Goal: Task Accomplishment & Management: Manage account settings

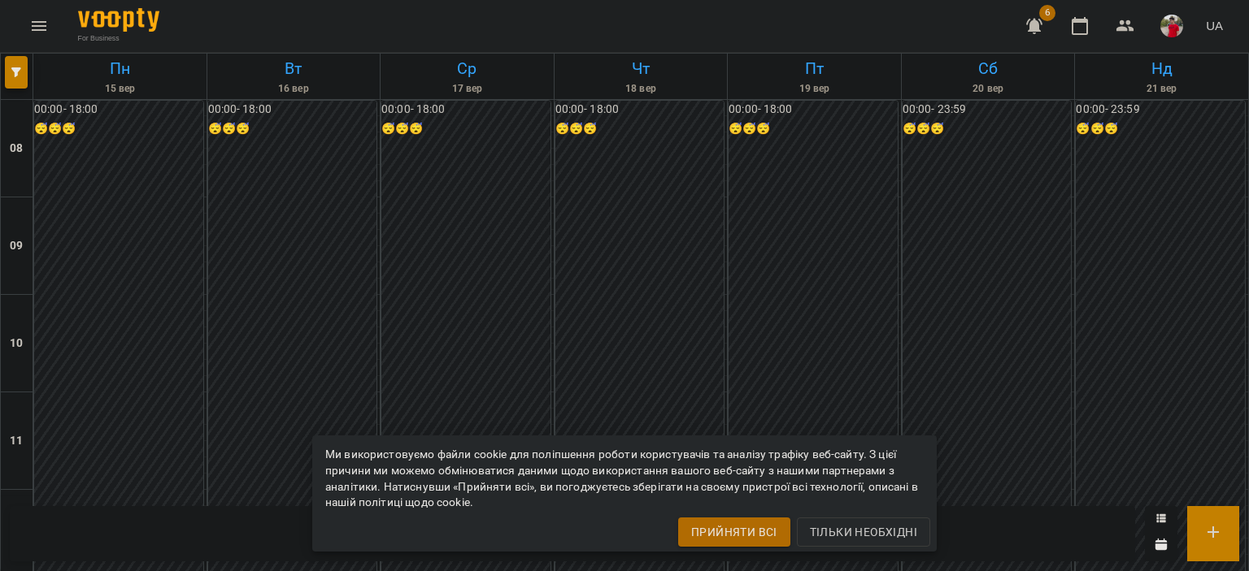
scroll to position [836, 0]
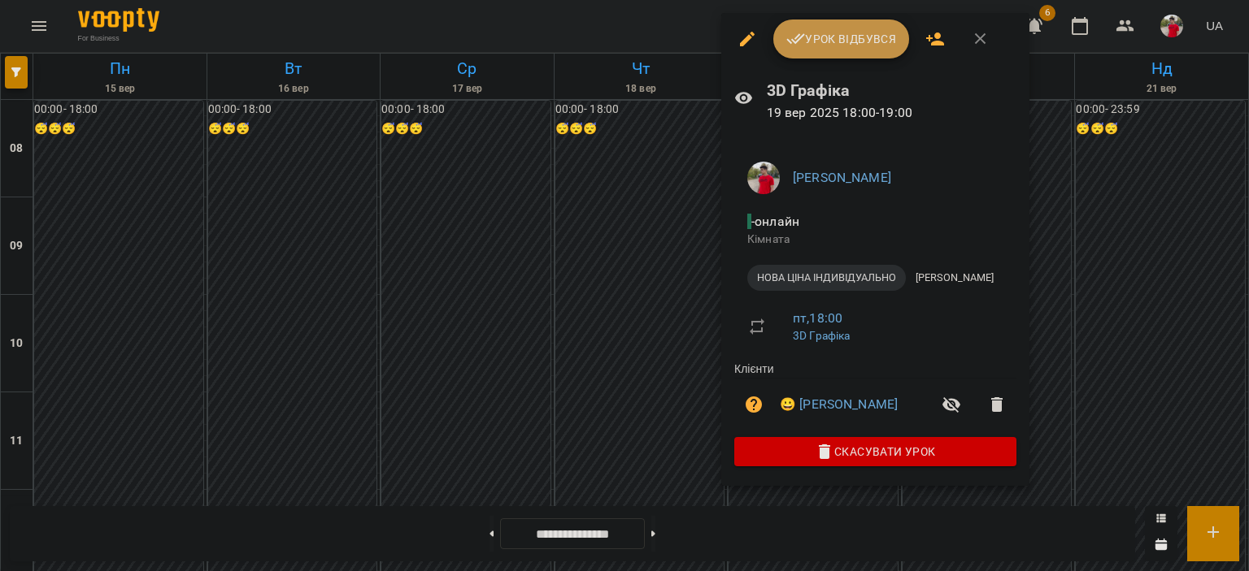
click at [815, 46] on span "Урок відбувся" at bounding box center [841, 39] width 111 height 20
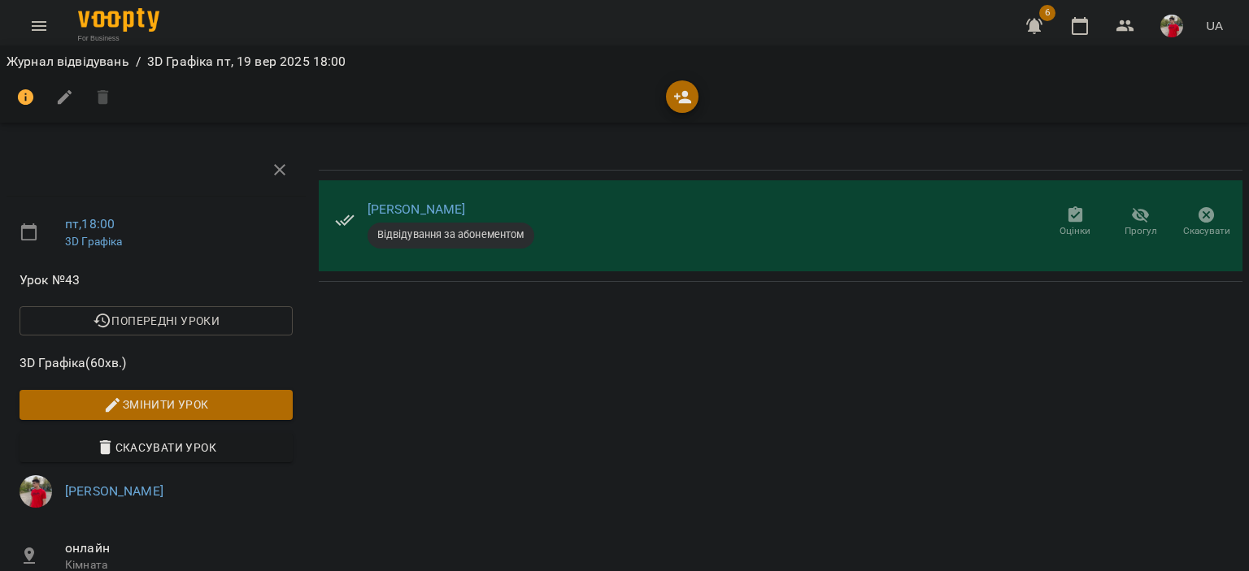
click at [1052, 217] on span "Оцінки" at bounding box center [1075, 222] width 46 height 33
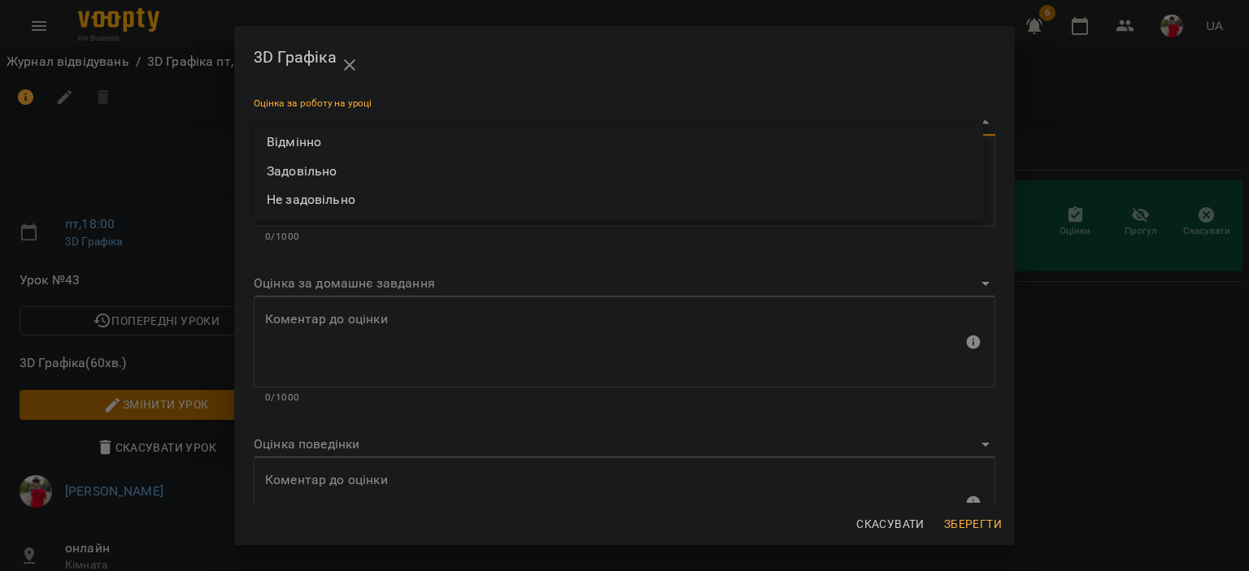
click at [363, 123] on body "For Business 6 UA Журнал відвідувань / 3D Графіка [DATE] 18:00 пт , 18:00 3D Гр…" at bounding box center [624, 386] width 1249 height 773
click at [309, 130] on li "Відмінно" at bounding box center [618, 142] width 729 height 29
type input "*********"
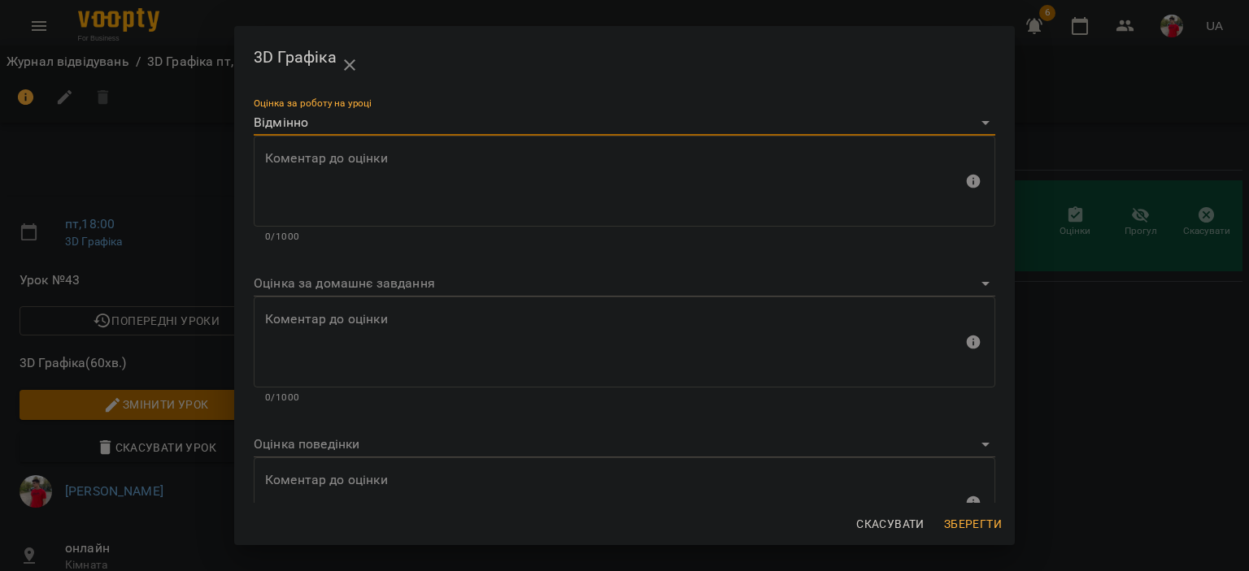
click at [341, 467] on div "Коментар до оцінки" at bounding box center [624, 503] width 741 height 91
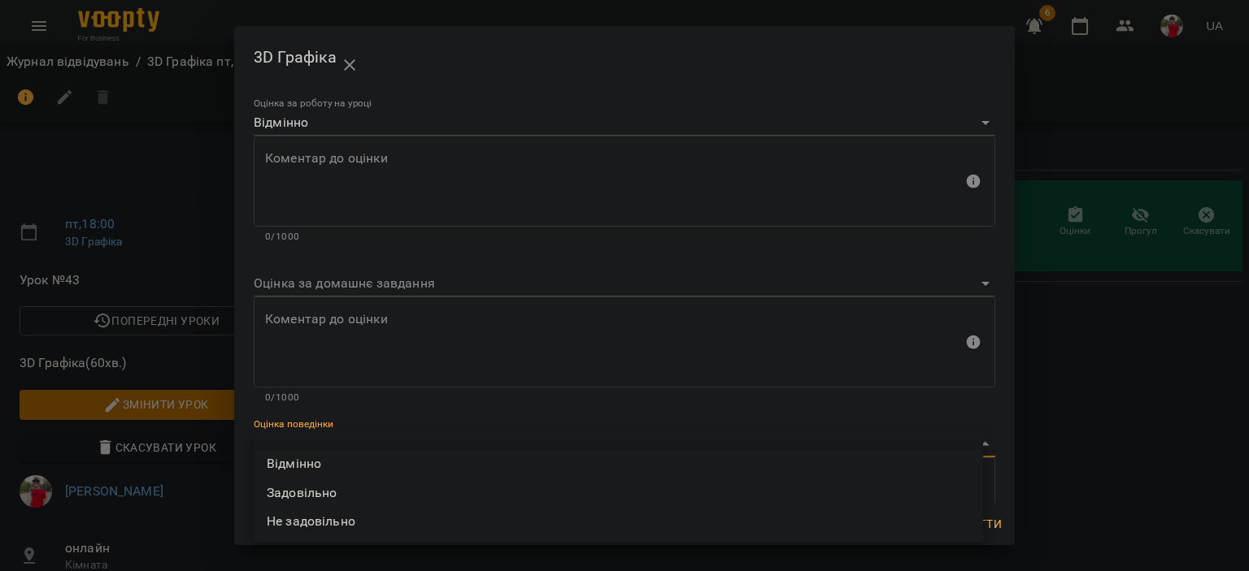
click at [328, 453] on body "For Business 6 UA Журнал відвідувань / 3D Графіка [DATE] 18:00 пт , 18:00 3D Гр…" at bounding box center [624, 386] width 1249 height 773
click at [315, 462] on li "Відмінно" at bounding box center [618, 464] width 729 height 29
type input "*********"
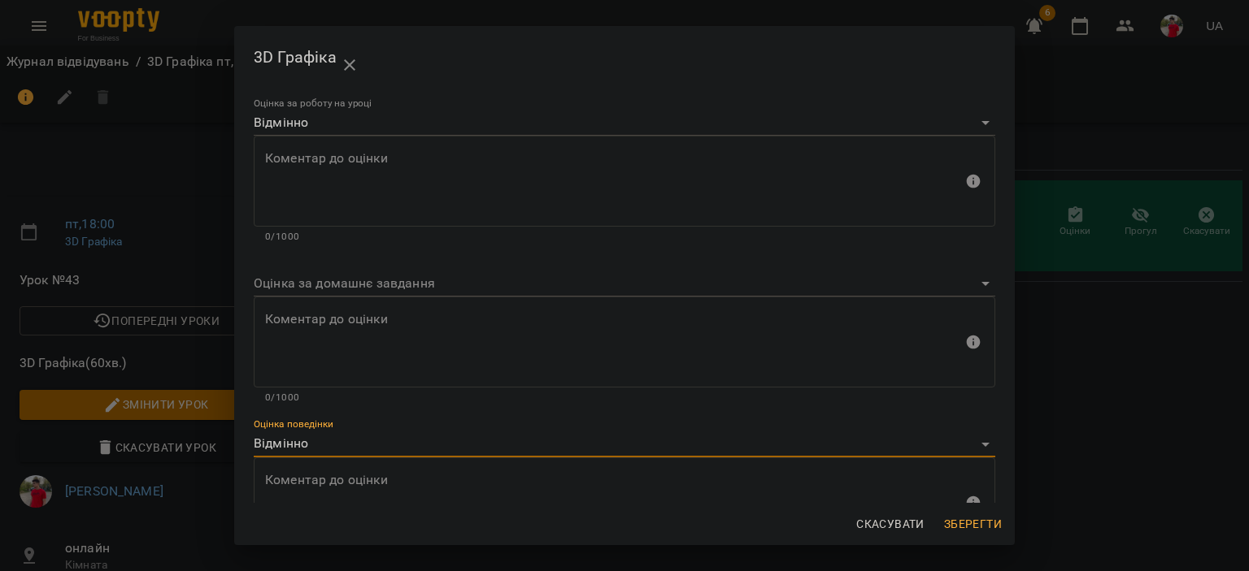
click at [974, 519] on span "Зберегти" at bounding box center [973, 525] width 58 height 20
